Goal: Use online tool/utility: Utilize a website feature to perform a specific function

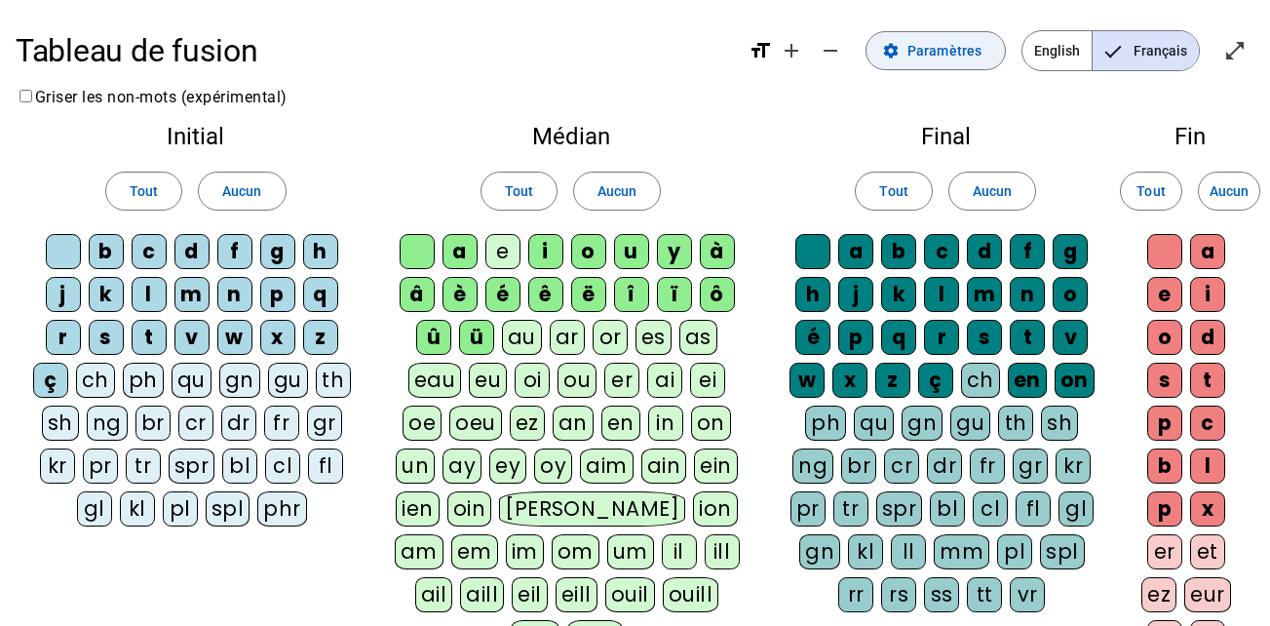
click at [945, 55] on span "Paramètres" at bounding box center [944, 50] width 74 height 23
click at [919, 36] on span at bounding box center [935, 50] width 138 height 47
click at [842, 46] on mat-icon "remove" at bounding box center [829, 50] width 23 height 23
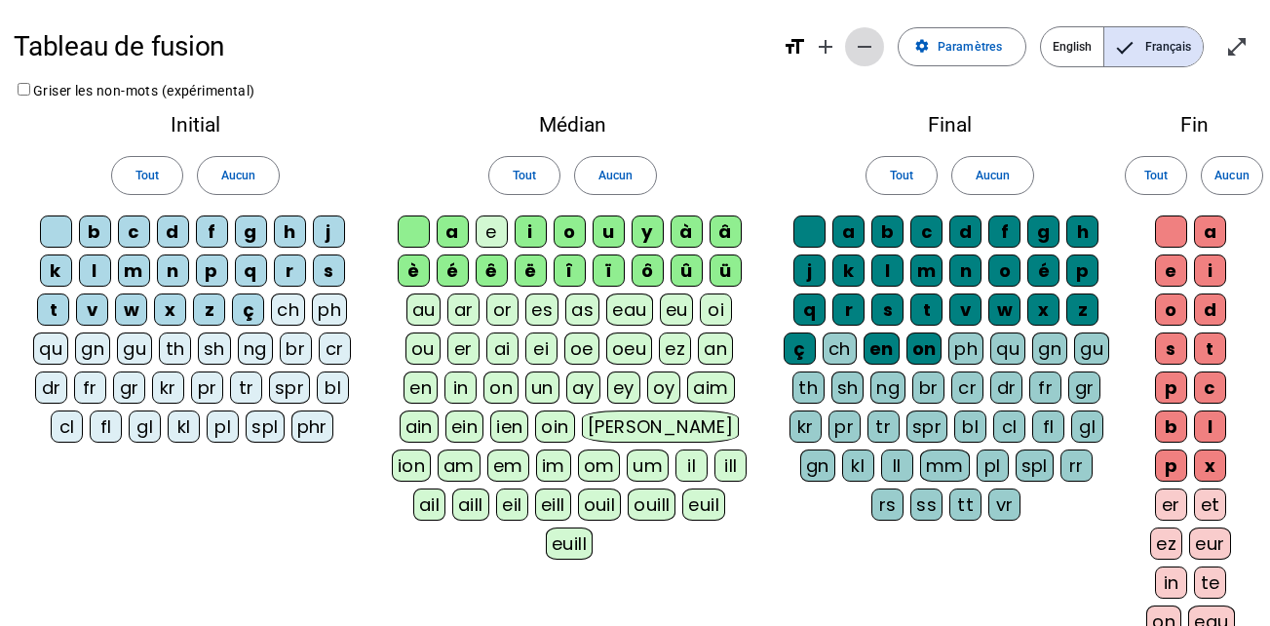
click at [856, 37] on mat-icon "remove" at bounding box center [864, 46] width 23 height 23
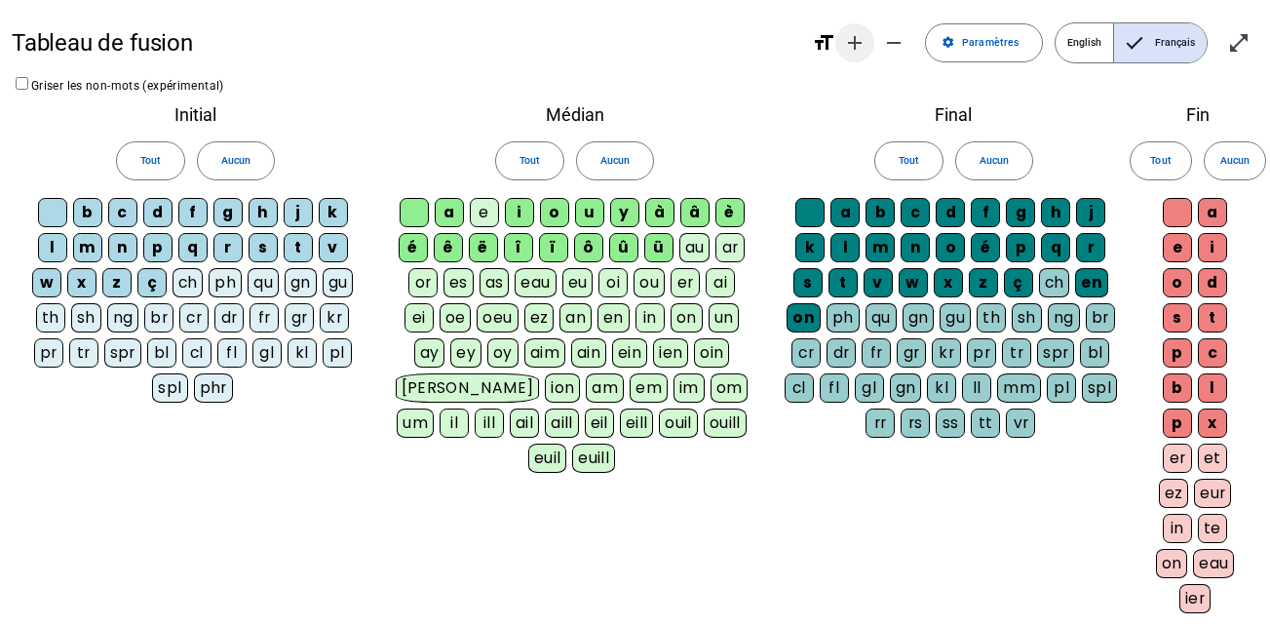
click at [855, 43] on mat-icon "add" at bounding box center [854, 42] width 23 height 23
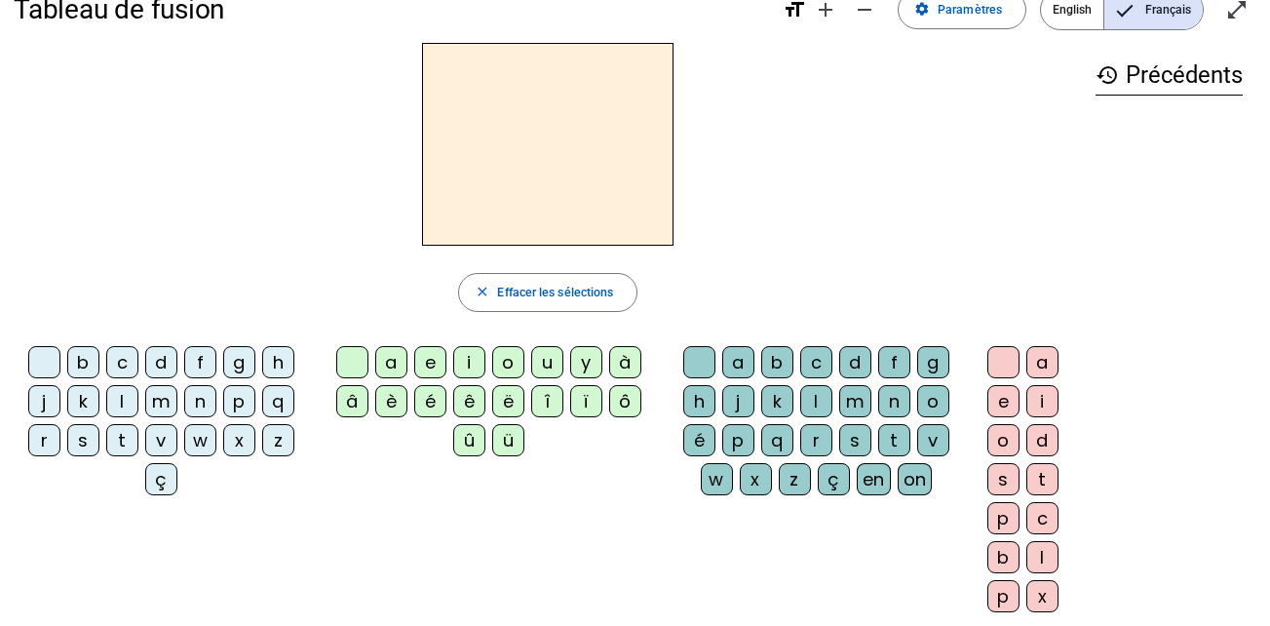
scroll to position [38, 0]
click at [157, 356] on div "d" at bounding box center [161, 361] width 32 height 32
click at [546, 364] on div "u" at bounding box center [547, 361] width 32 height 32
click at [809, 366] on div "c" at bounding box center [816, 361] width 32 height 32
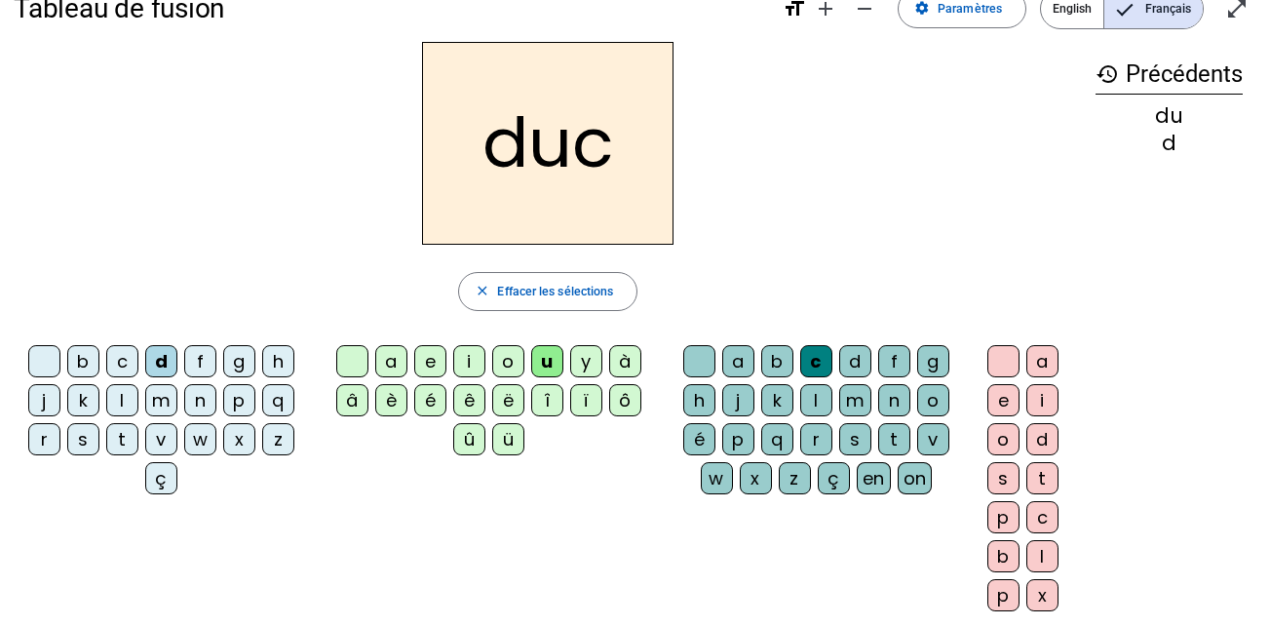
click at [1163, 119] on div "du" at bounding box center [1168, 115] width 147 height 20
click at [817, 357] on div "c" at bounding box center [816, 361] width 32 height 32
click at [810, 364] on div "c" at bounding box center [816, 361] width 32 height 32
click at [694, 367] on div at bounding box center [699, 361] width 32 height 32
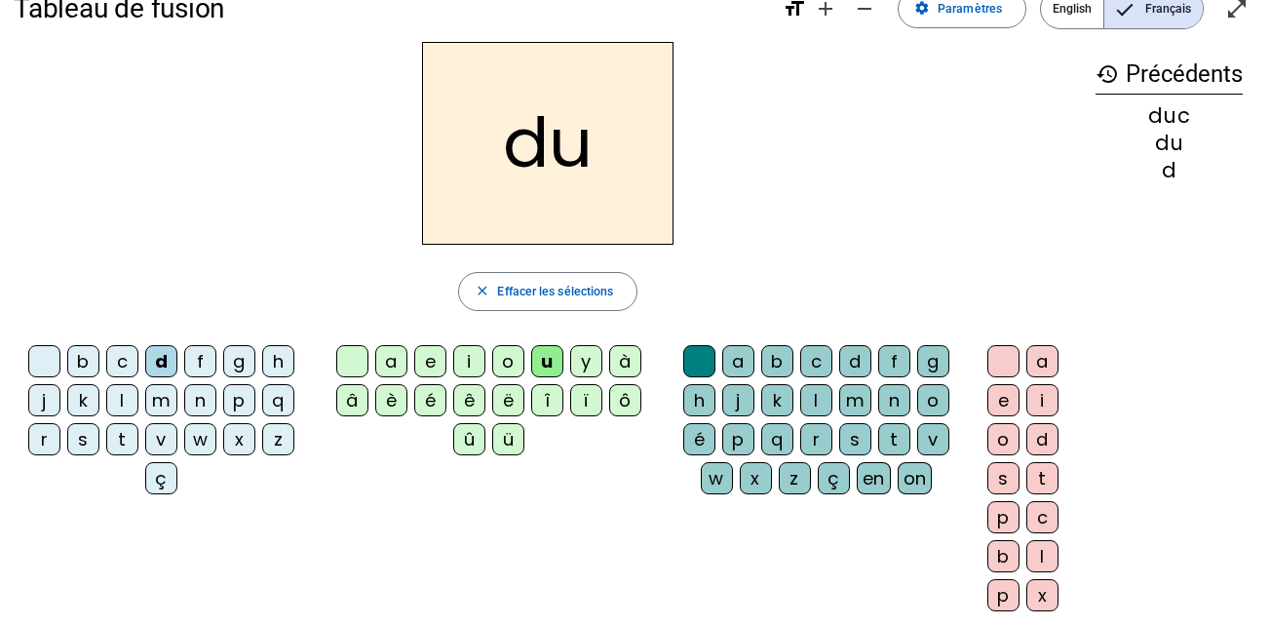
click at [349, 359] on div at bounding box center [352, 361] width 32 height 32
click at [426, 361] on div "e" at bounding box center [430, 361] width 32 height 32
click at [905, 575] on div "b c d f g h j k l m n p q r s t v w x z ç a e i o u y à â è é ê ë î ï ô û ü a b…" at bounding box center [548, 481] width 1068 height 286
click at [931, 469] on div "on" at bounding box center [914, 478] width 35 height 32
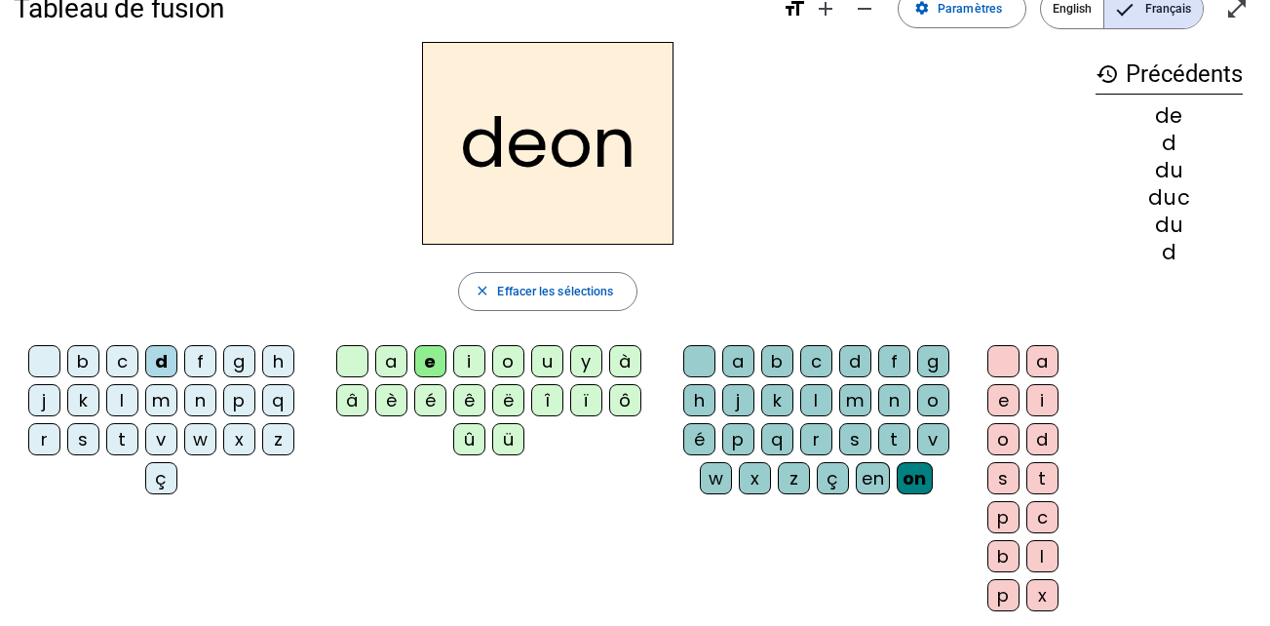
click at [927, 476] on div "on" at bounding box center [914, 478] width 36 height 32
click at [926, 469] on div "on" at bounding box center [914, 478] width 36 height 32
click at [935, 571] on div "b c d f g h j k l m n p q r s t v w x z ç a e i o u y à â è é ê ë î ï ô û ü a b…" at bounding box center [548, 481] width 1068 height 286
click at [917, 477] on div "on" at bounding box center [914, 478] width 36 height 32
click at [686, 354] on div at bounding box center [699, 361] width 32 height 32
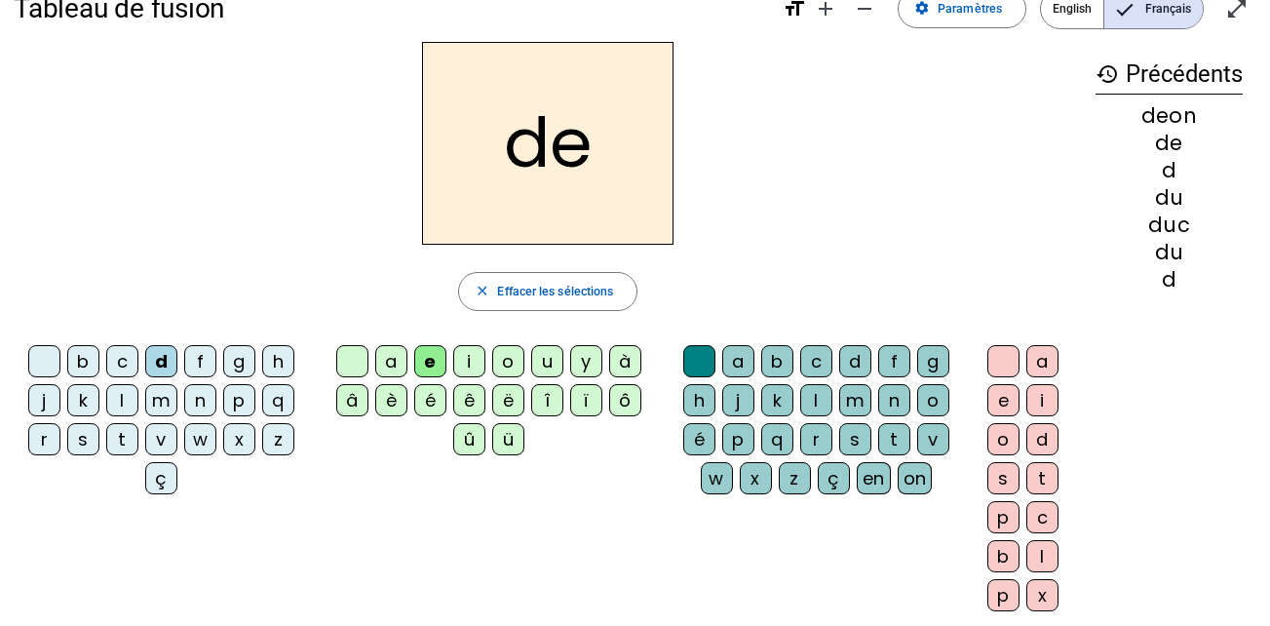
click at [340, 355] on div at bounding box center [352, 361] width 32 height 32
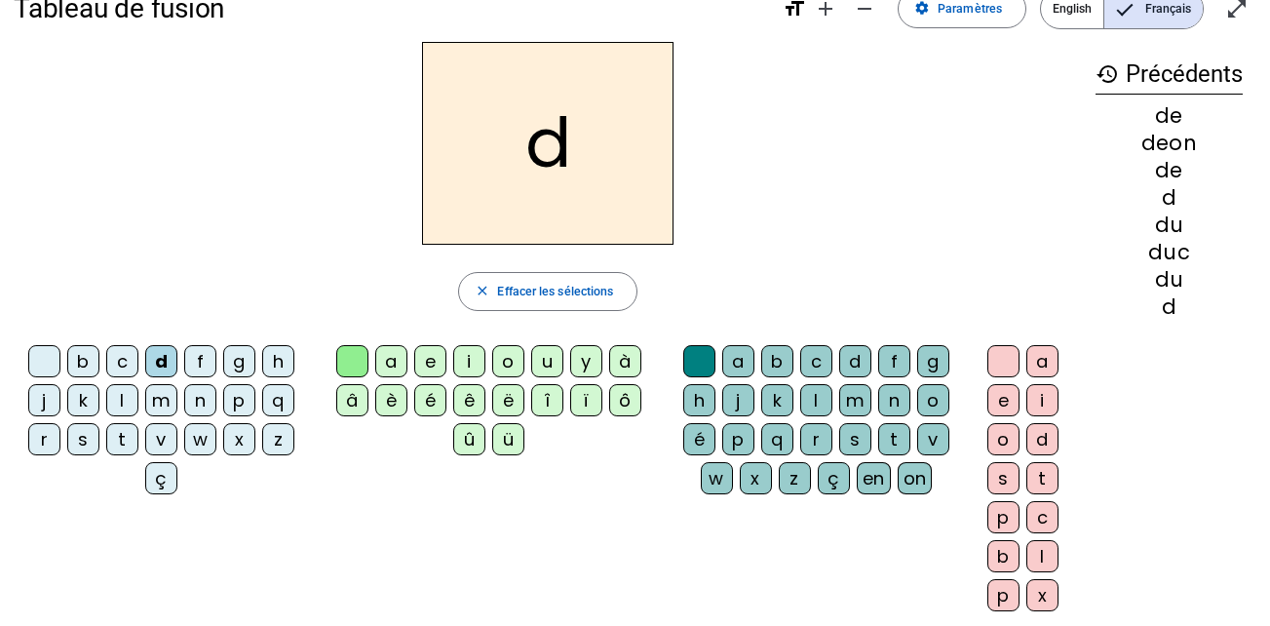
click at [432, 361] on div "e" at bounding box center [430, 361] width 32 height 32
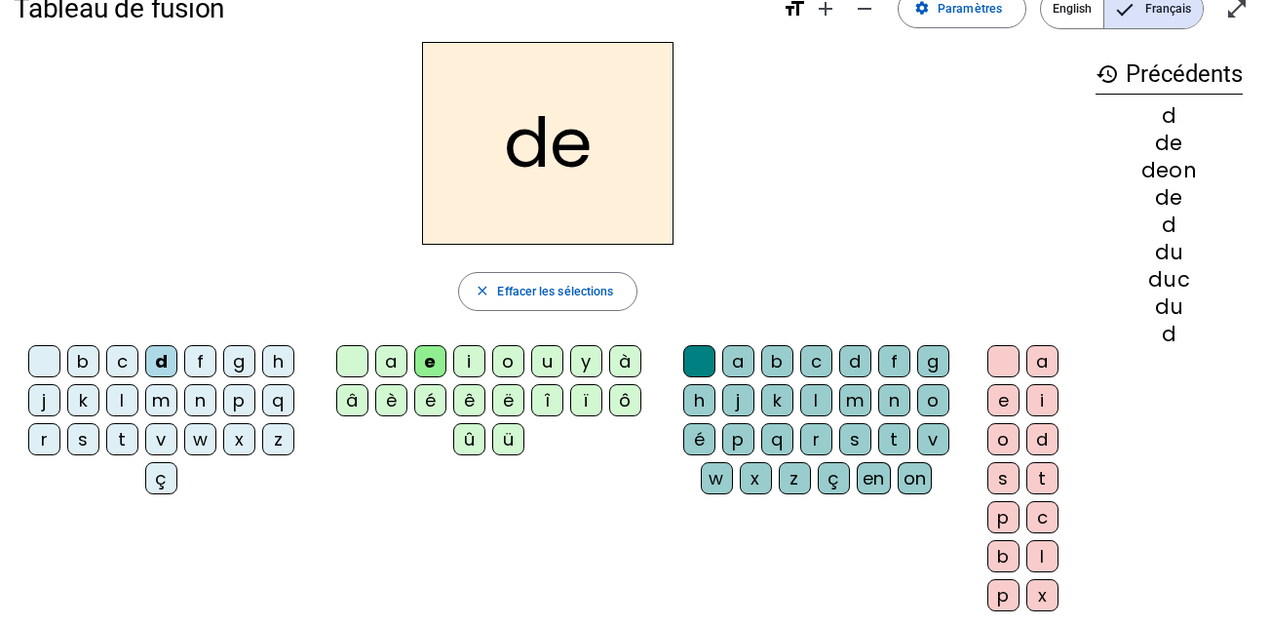
click at [85, 372] on div "b" at bounding box center [83, 361] width 32 height 32
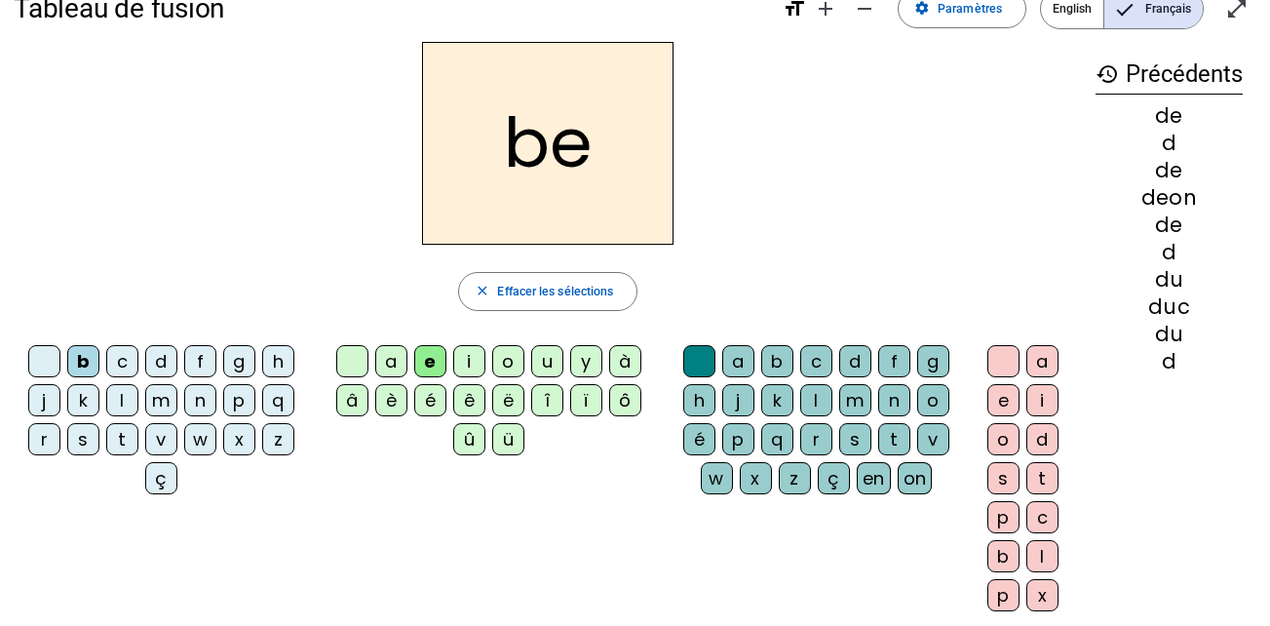
click at [597, 587] on div "b c d f g h j k l m n p q r s t v w x z ç a e i o u y à â è é ê ë î ï ô û ü a b…" at bounding box center [548, 481] width 1068 height 286
click at [44, 364] on div at bounding box center [44, 361] width 32 height 32
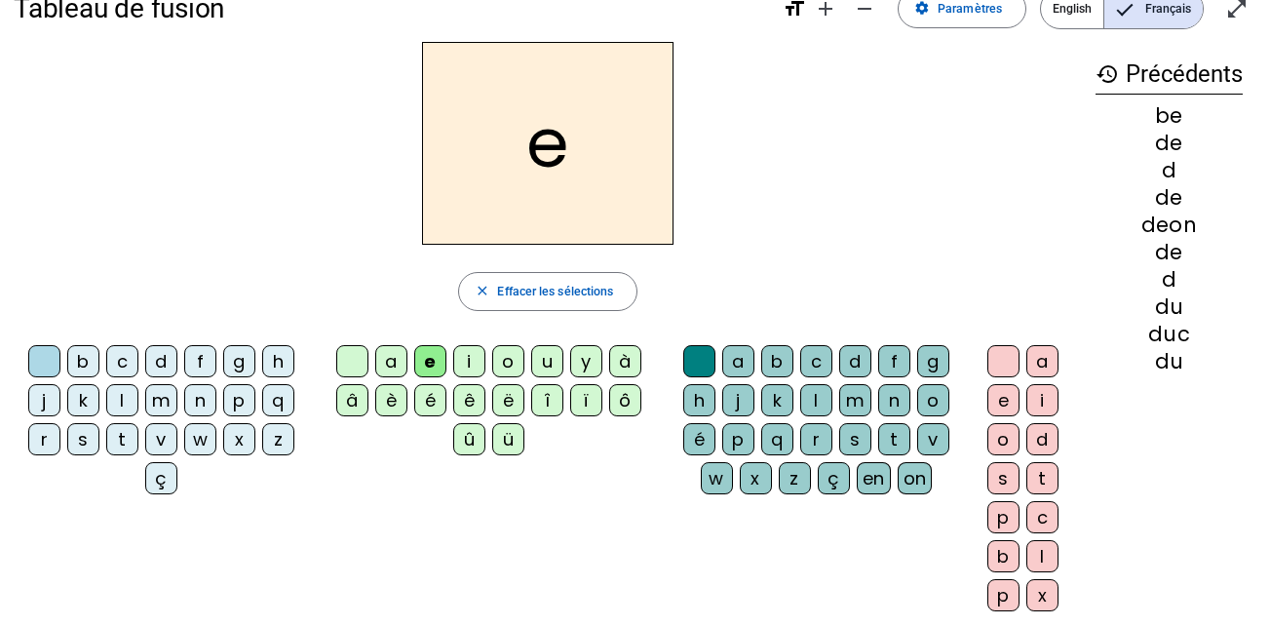
click at [46, 397] on div "j" at bounding box center [44, 400] width 32 height 32
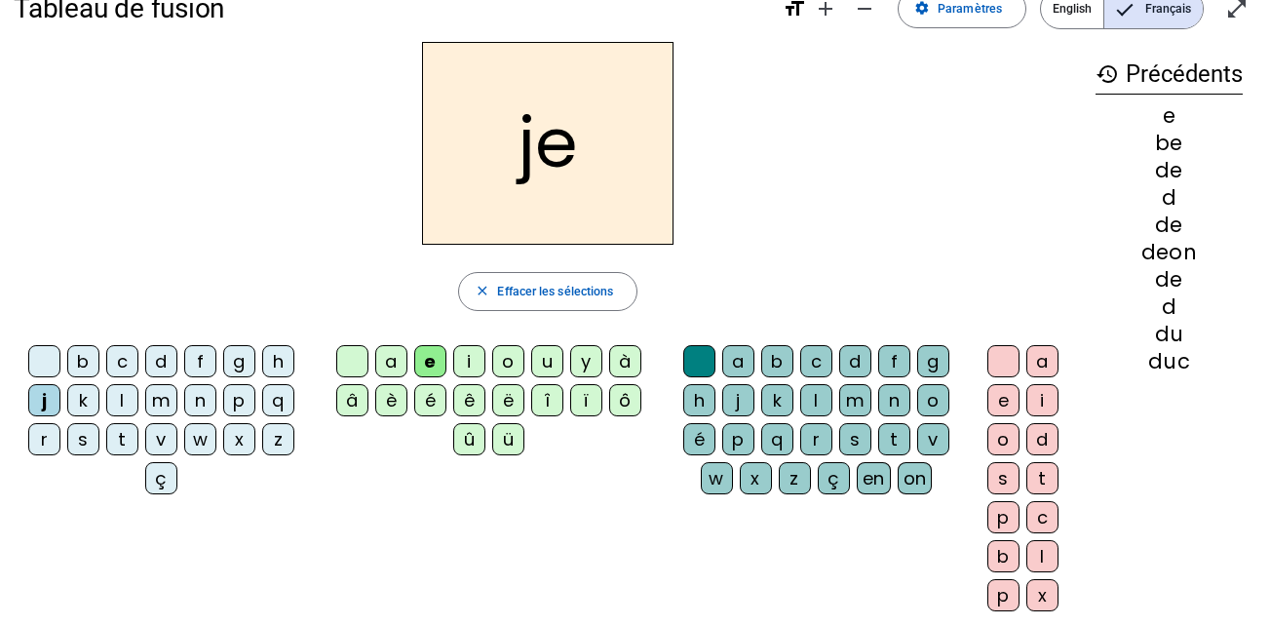
click at [51, 369] on div at bounding box center [44, 361] width 32 height 32
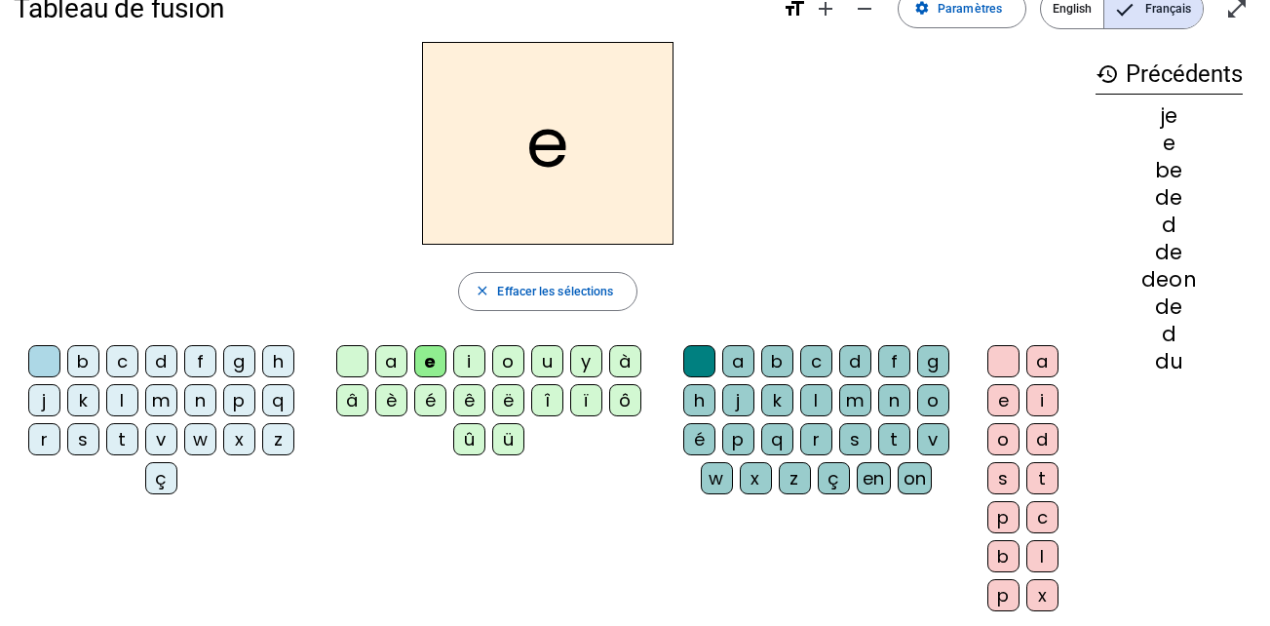
click at [852, 397] on div "m" at bounding box center [855, 400] width 32 height 32
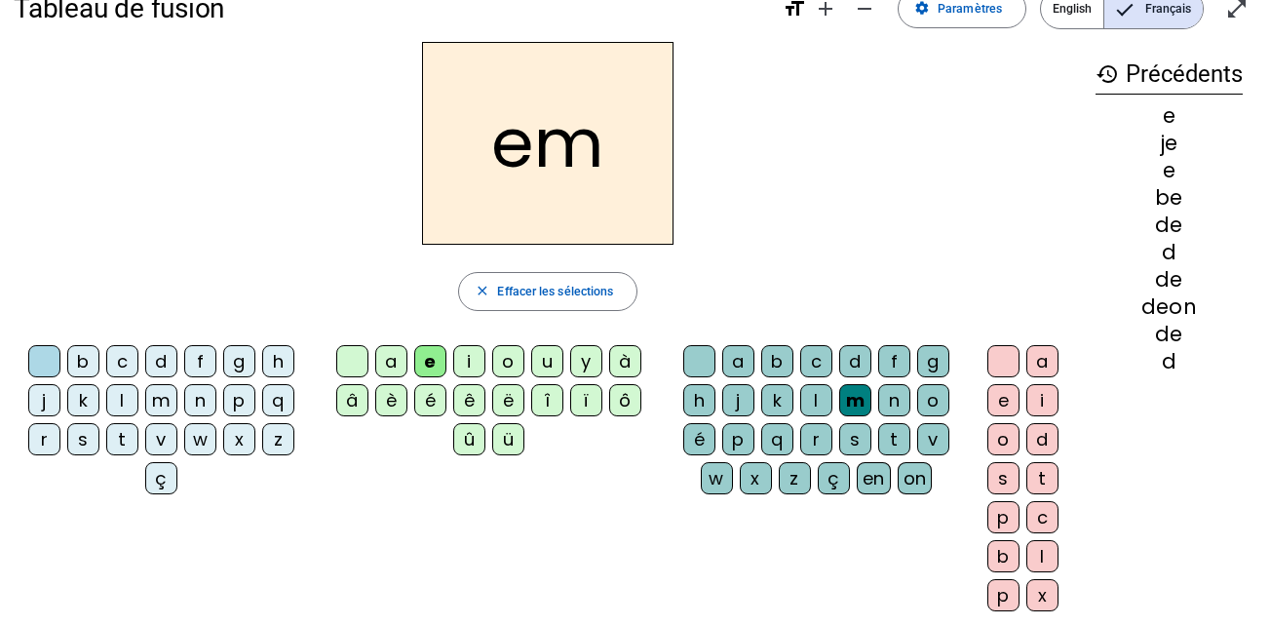
click at [352, 360] on div at bounding box center [352, 361] width 32 height 32
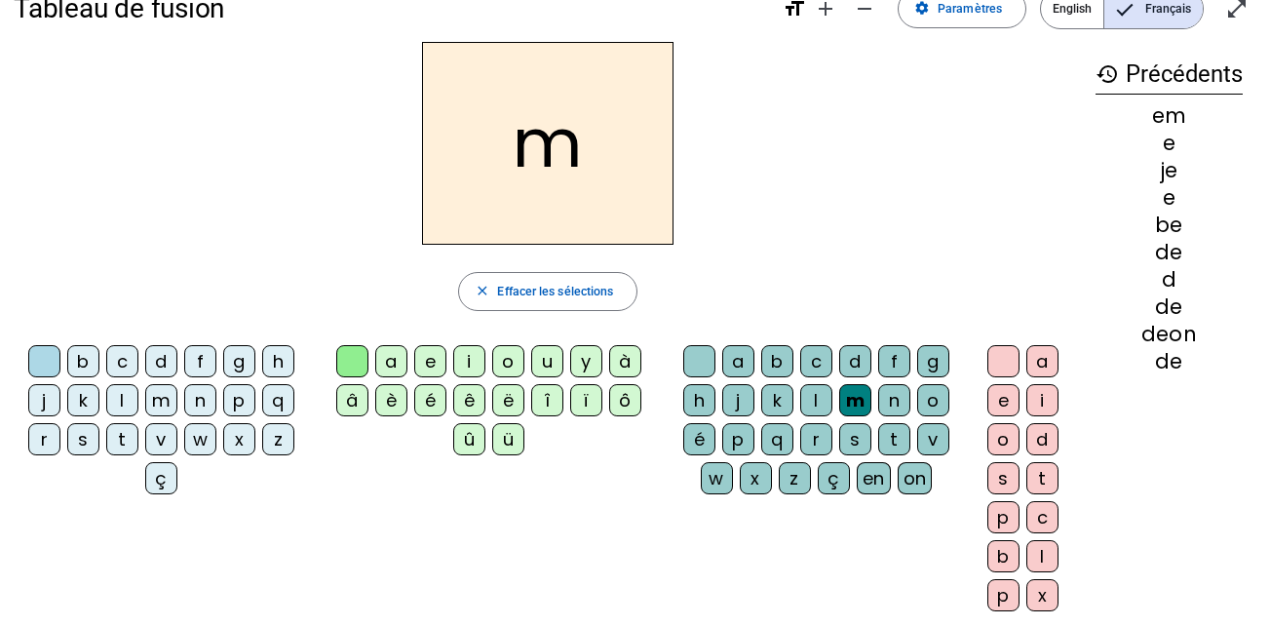
click at [435, 362] on div "e" at bounding box center [430, 361] width 32 height 32
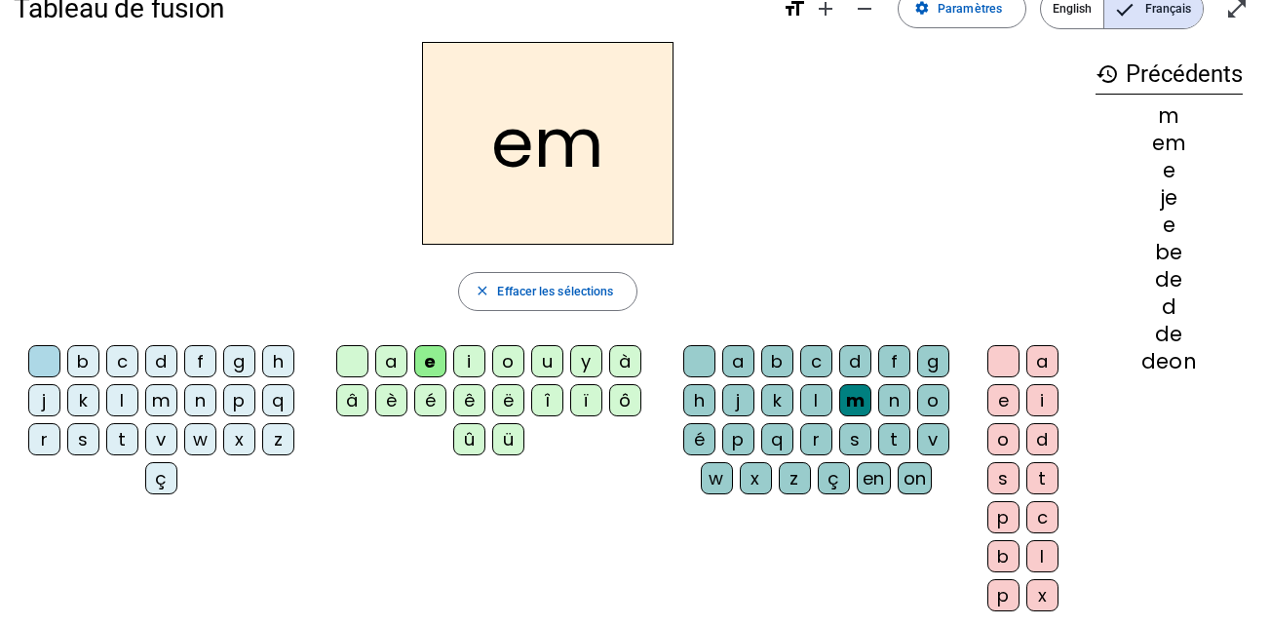
click at [355, 356] on div at bounding box center [352, 361] width 32 height 32
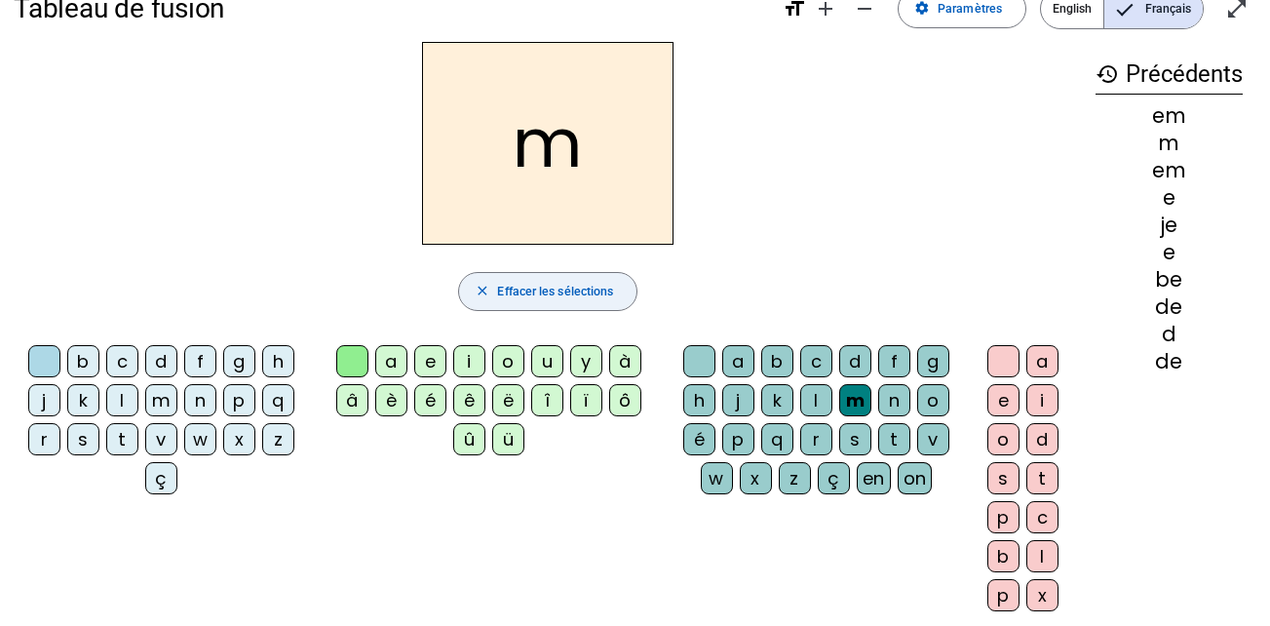
click at [459, 297] on span "button" at bounding box center [548, 291] width 178 height 47
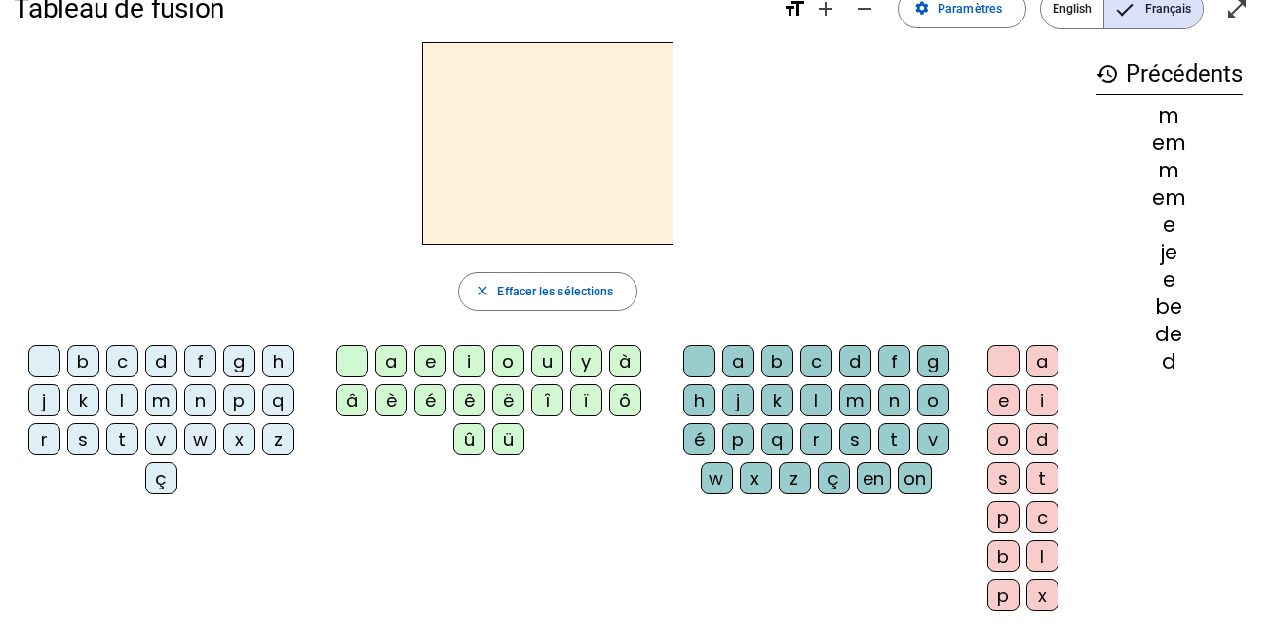
click at [153, 398] on div "m" at bounding box center [161, 400] width 32 height 32
click at [436, 363] on div "e" at bounding box center [430, 361] width 32 height 32
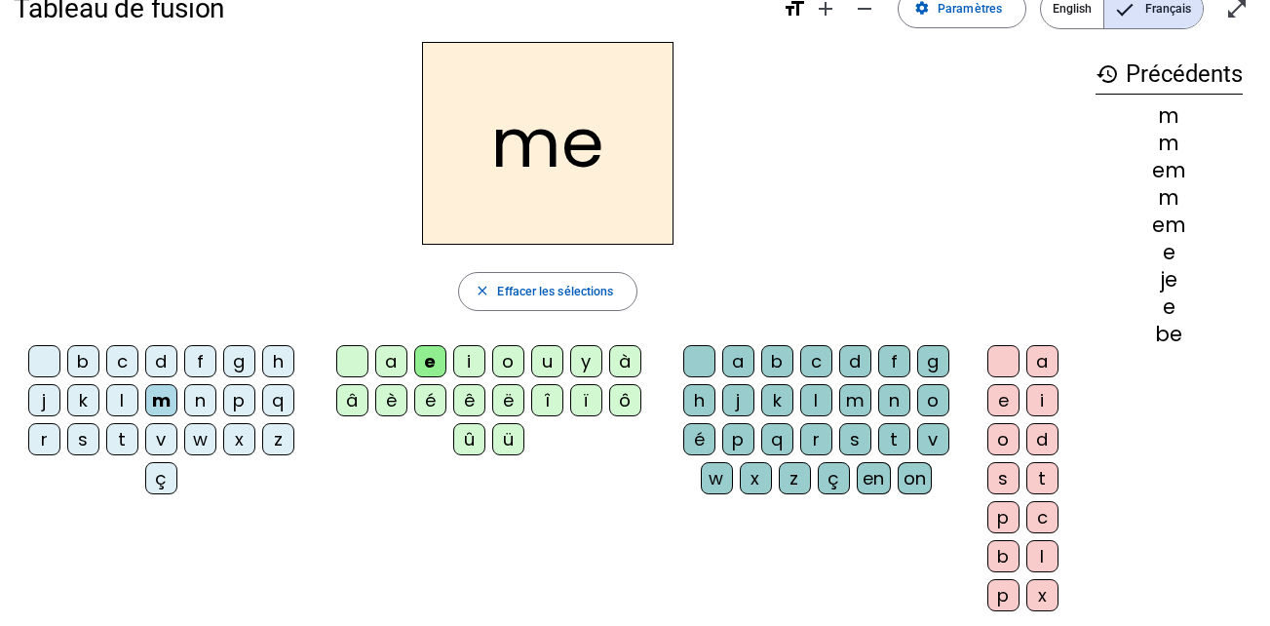
click at [124, 399] on div "l" at bounding box center [122, 400] width 32 height 32
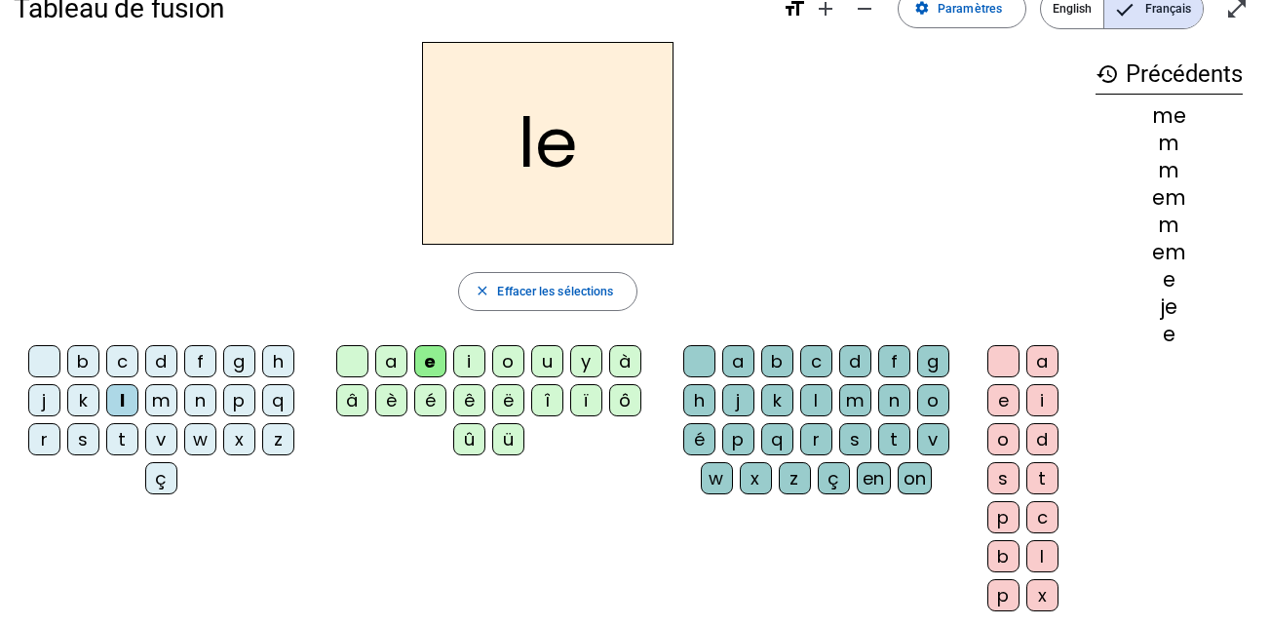
click at [352, 362] on div at bounding box center [352, 361] width 32 height 32
click at [394, 358] on div "a" at bounding box center [391, 361] width 32 height 32
click at [814, 364] on div "c" at bounding box center [816, 361] width 32 height 32
